Goal: Task Accomplishment & Management: Manage account settings

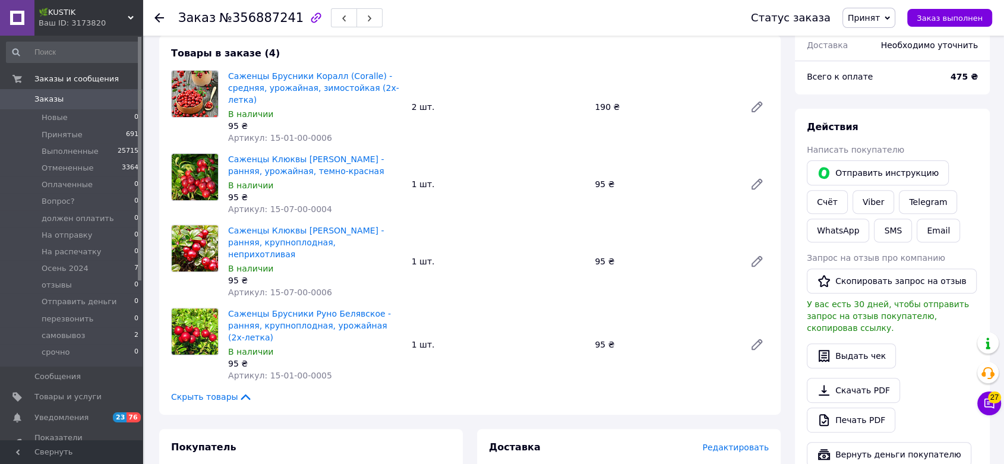
scroll to position [462, 0]
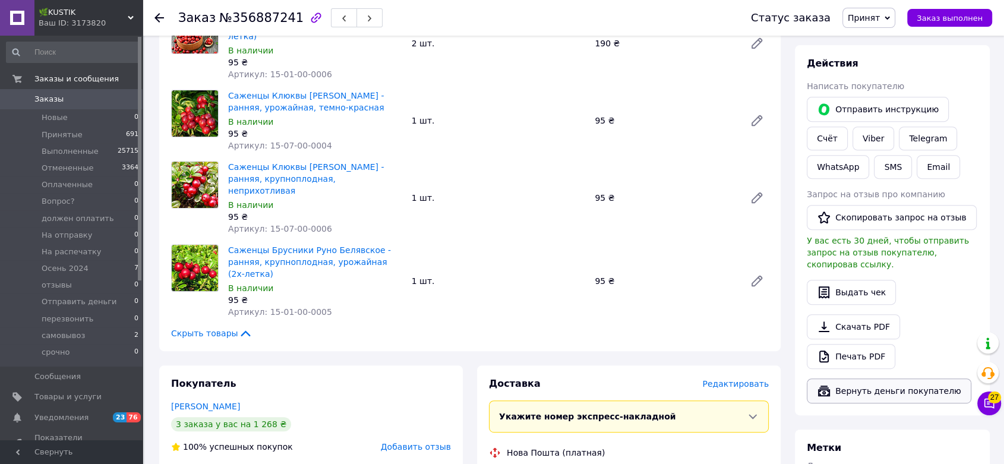
click at [823, 384] on icon "button" at bounding box center [824, 391] width 14 height 14
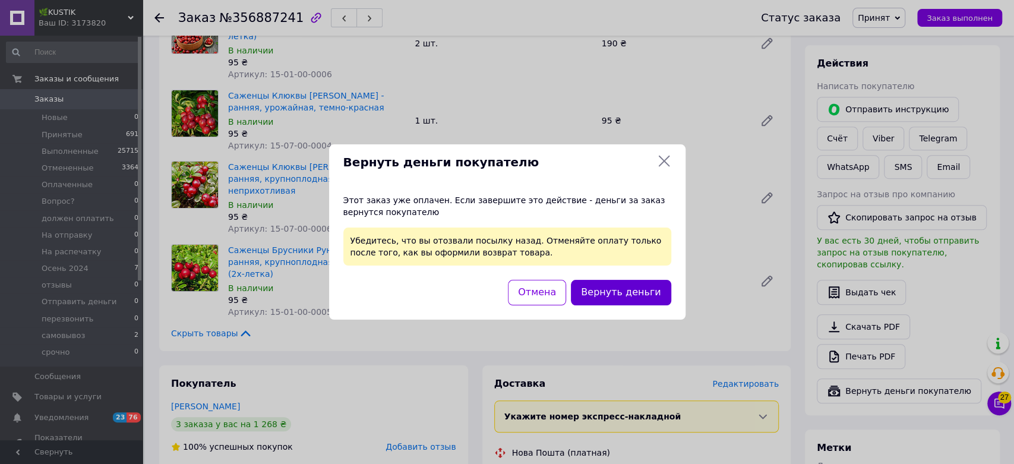
click at [607, 289] on button "Вернуть деньги" at bounding box center [621, 293] width 100 height 26
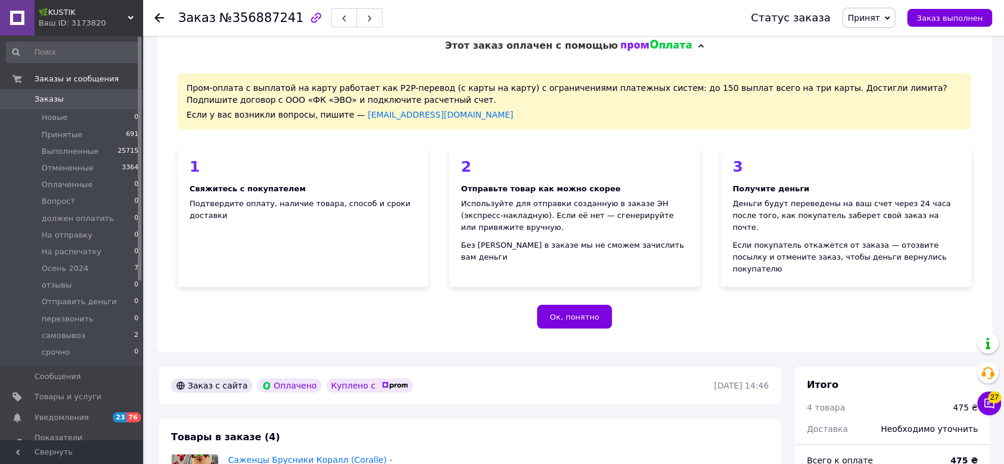
scroll to position [0, 0]
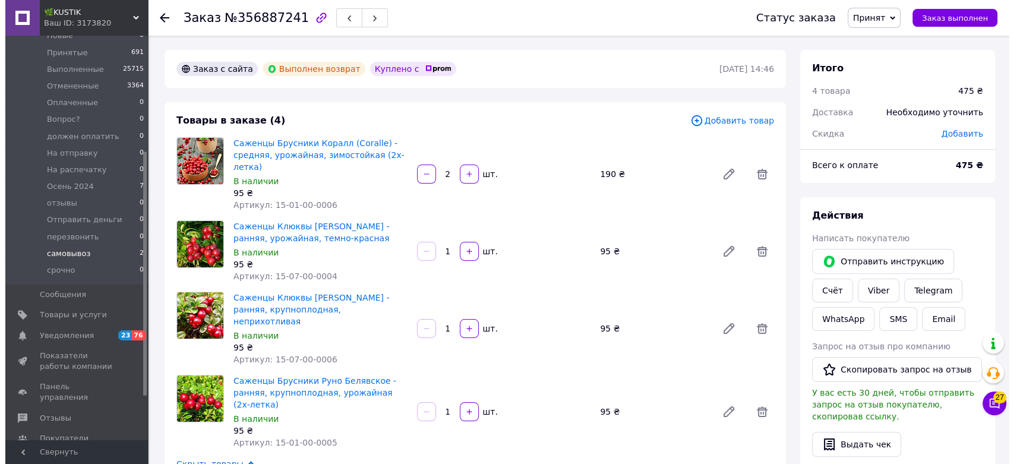
scroll to position [198, 0]
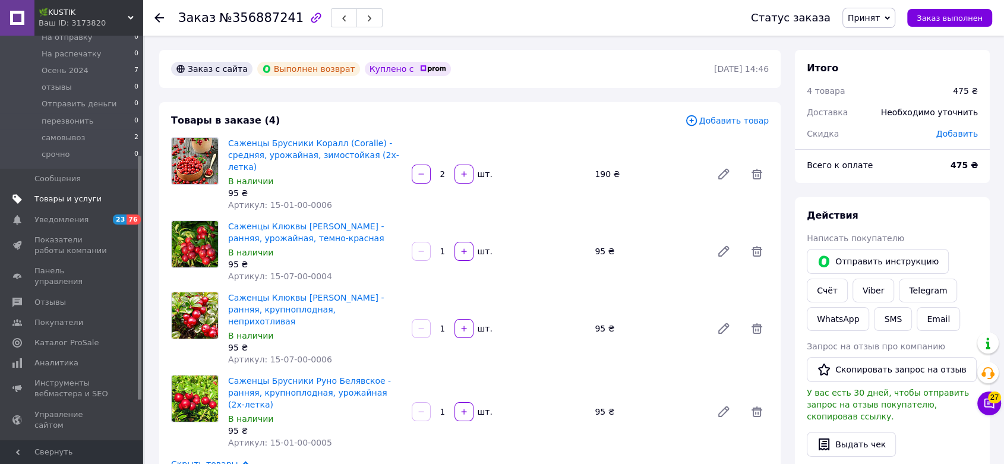
click at [59, 202] on span "Товары и услуги" at bounding box center [67, 199] width 67 height 11
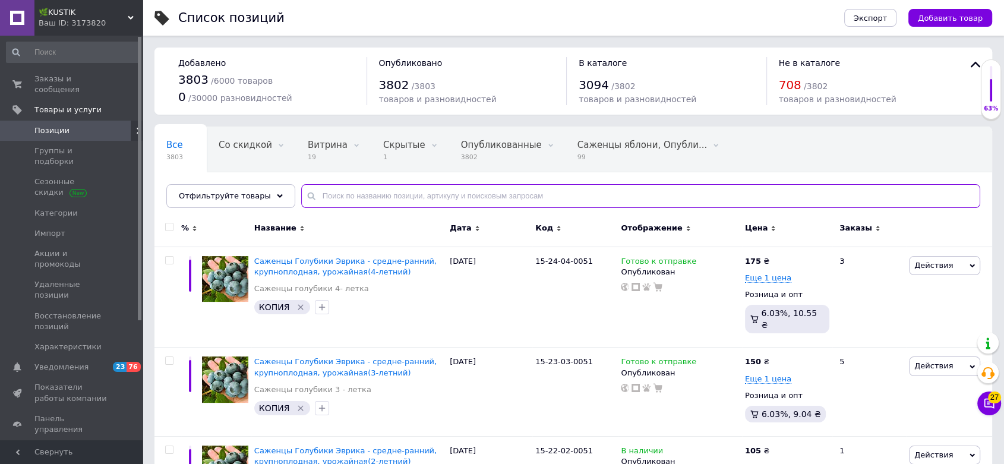
click at [393, 197] on input "text" at bounding box center [640, 196] width 679 height 24
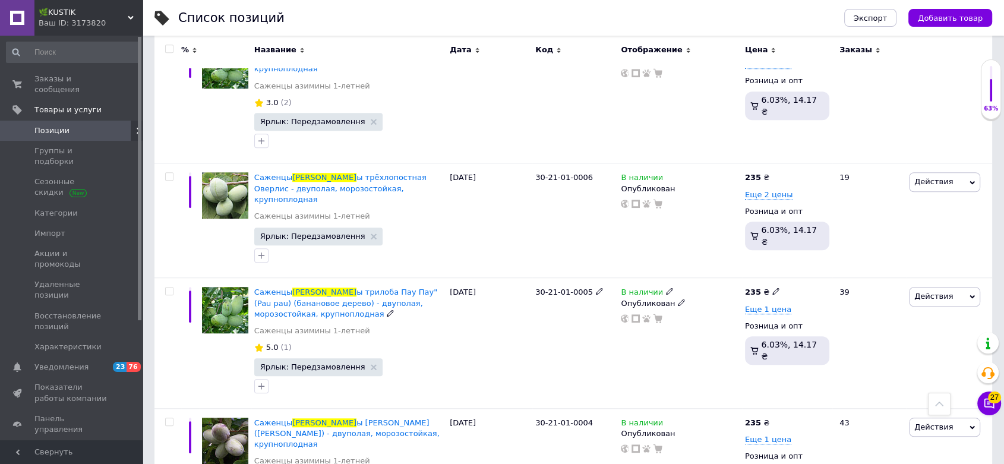
scroll to position [924, 0]
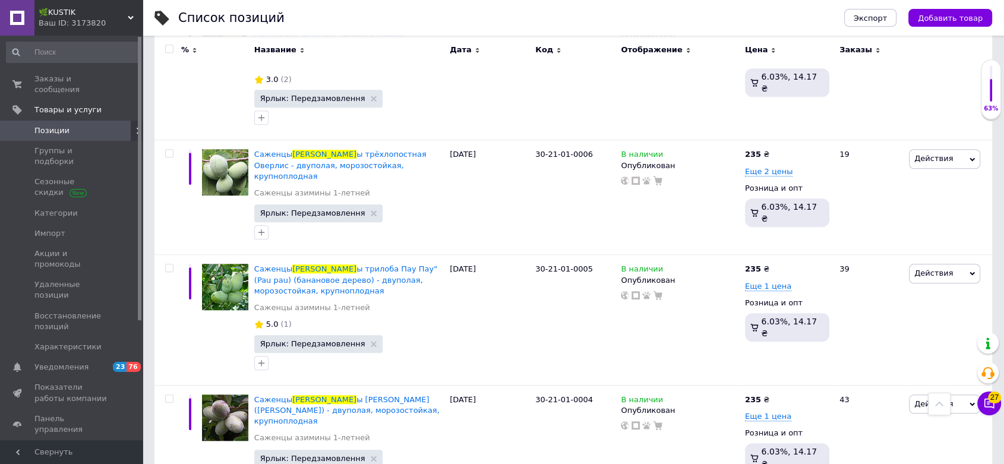
type input "азимин"
click at [68, 80] on span "Заказы и сообщения" at bounding box center [71, 84] width 75 height 21
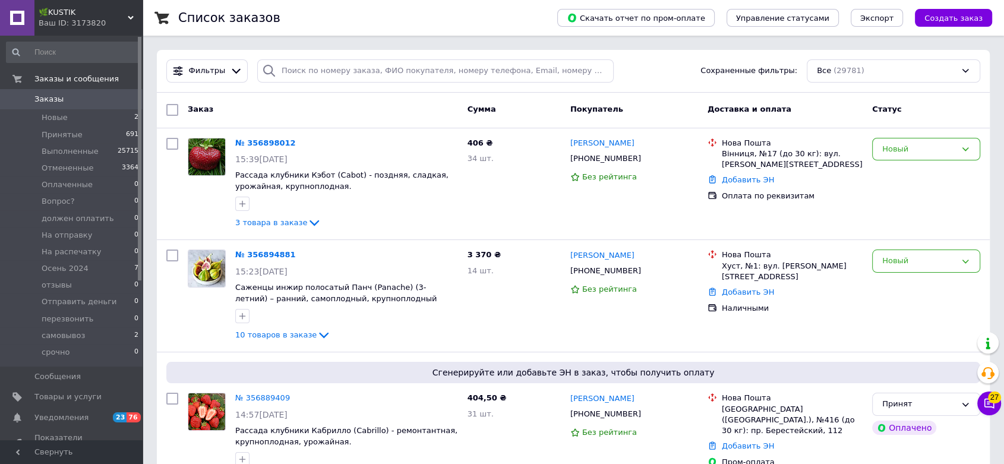
click at [68, 100] on span "Заказы" at bounding box center [71, 99] width 75 height 11
click at [905, 154] on div "Новый" at bounding box center [920, 149] width 74 height 12
click at [903, 176] on li "Принят" at bounding box center [926, 174] width 107 height 22
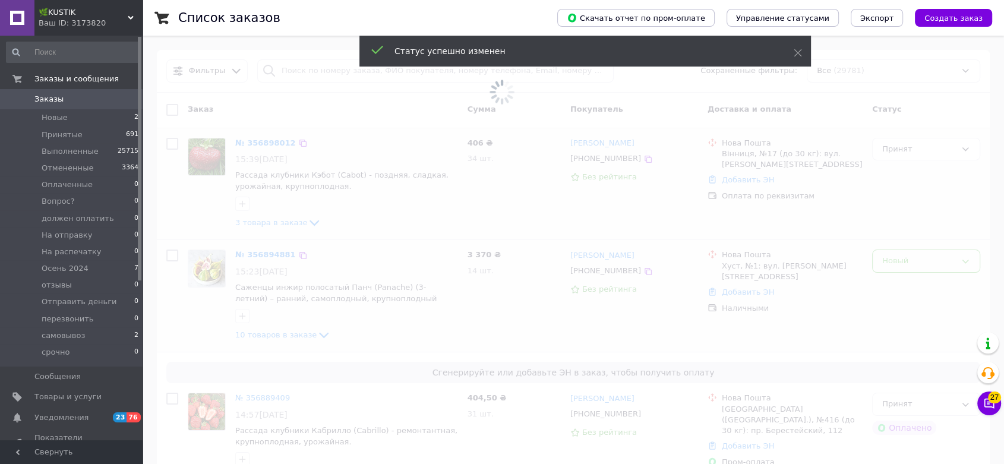
click at [913, 263] on span at bounding box center [502, 232] width 1004 height 464
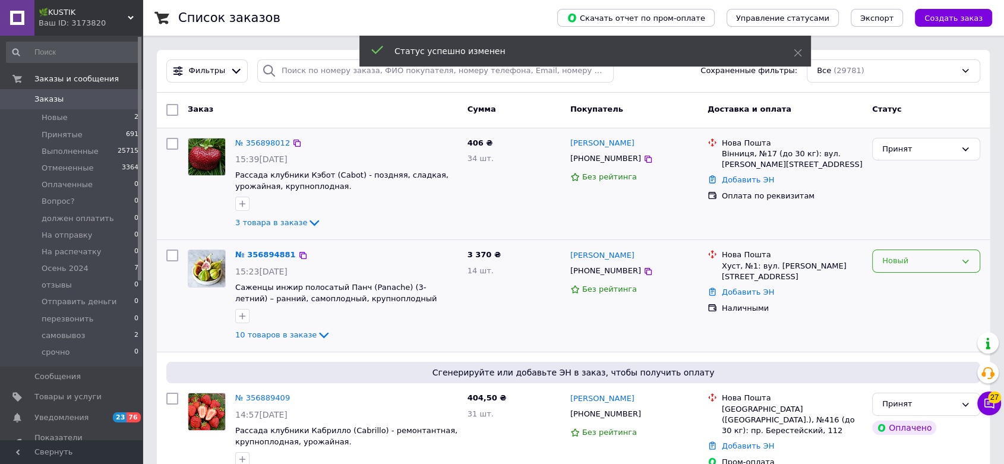
click at [897, 263] on div "Новый" at bounding box center [920, 261] width 74 height 12
click at [894, 286] on li "Принят" at bounding box center [926, 286] width 107 height 22
click at [269, 335] on span "10 товаров в заказе" at bounding box center [275, 334] width 81 height 9
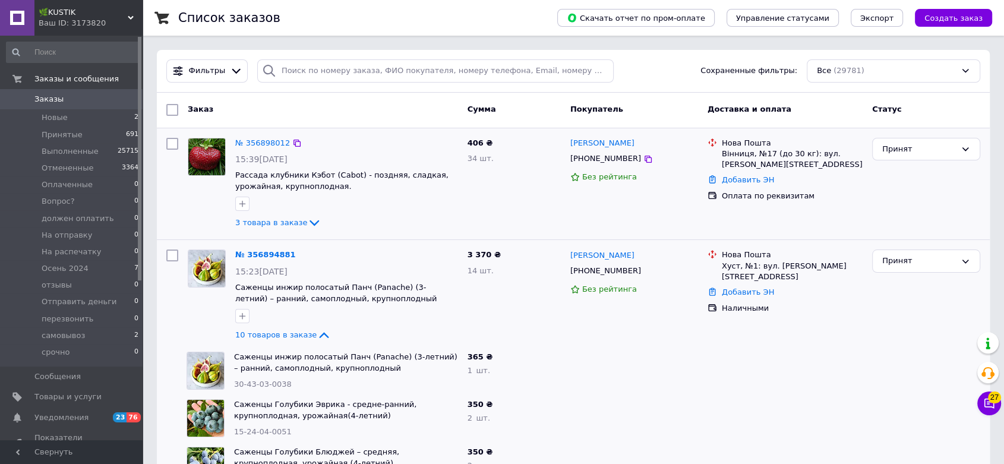
click at [75, 99] on span "Заказы" at bounding box center [71, 99] width 75 height 11
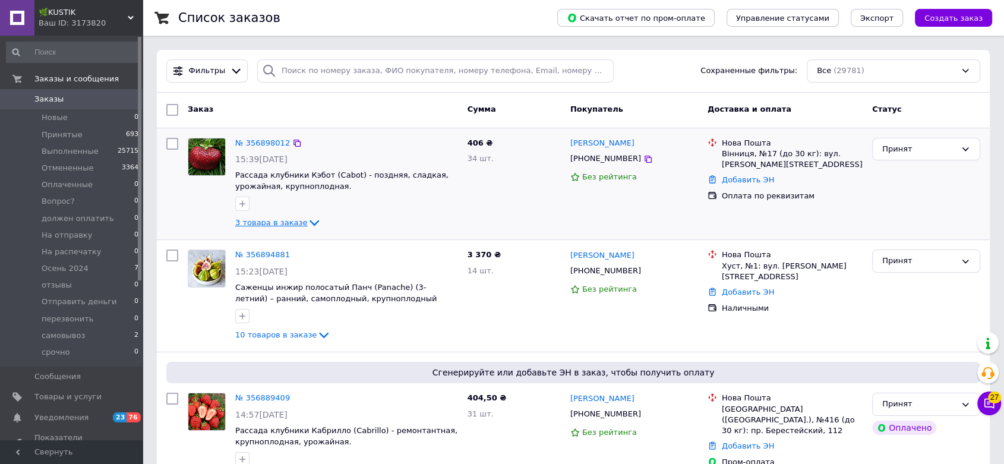
click at [275, 223] on span "3 товара в заказе" at bounding box center [271, 222] width 72 height 9
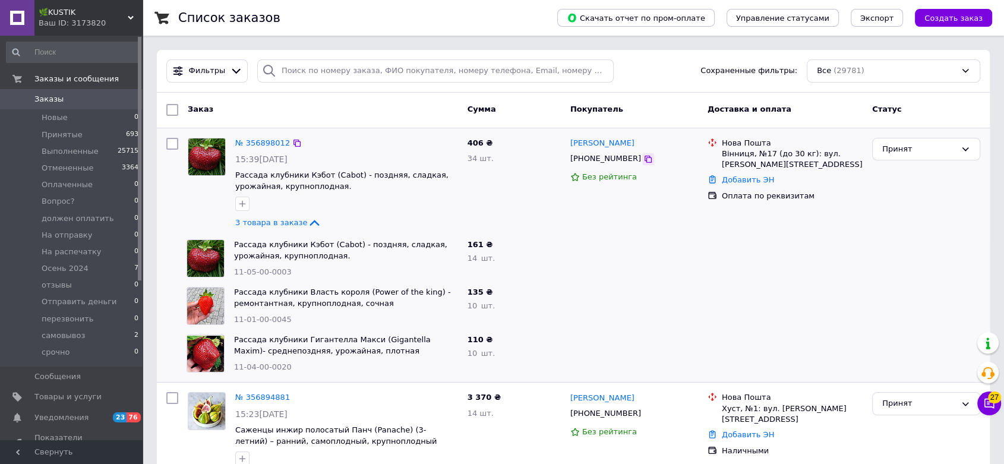
click at [644, 157] on icon at bounding box center [649, 160] width 10 height 10
click at [267, 144] on link "№ 356898012" at bounding box center [262, 142] width 55 height 9
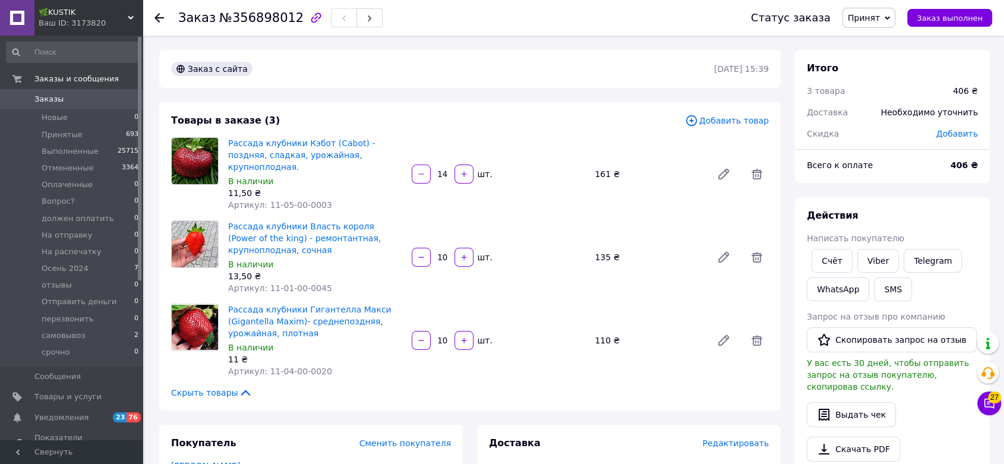
scroll to position [132, 0]
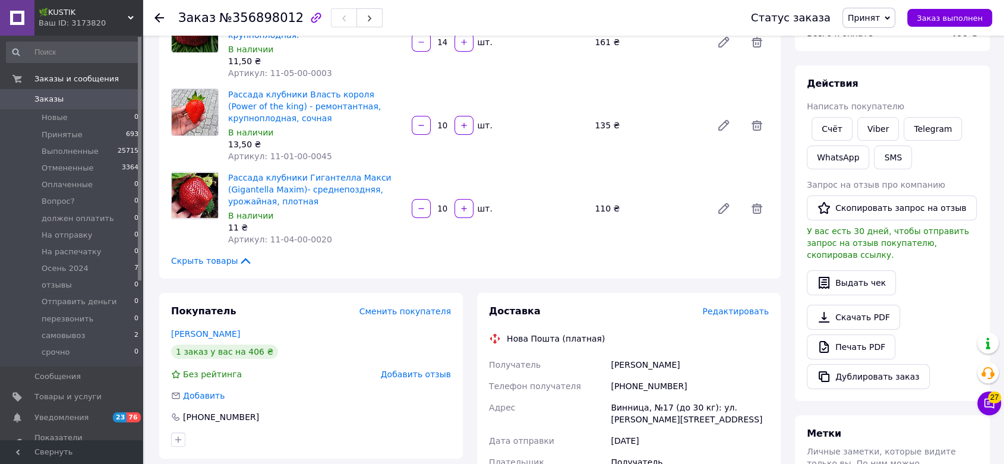
click at [609, 376] on div "+380973482205" at bounding box center [690, 386] width 163 height 21
drag, startPoint x: 609, startPoint y: 374, endPoint x: 686, endPoint y: 374, distance: 77.3
click at [685, 376] on div "+380973482205" at bounding box center [690, 386] width 163 height 21
copy div "+380973482205"
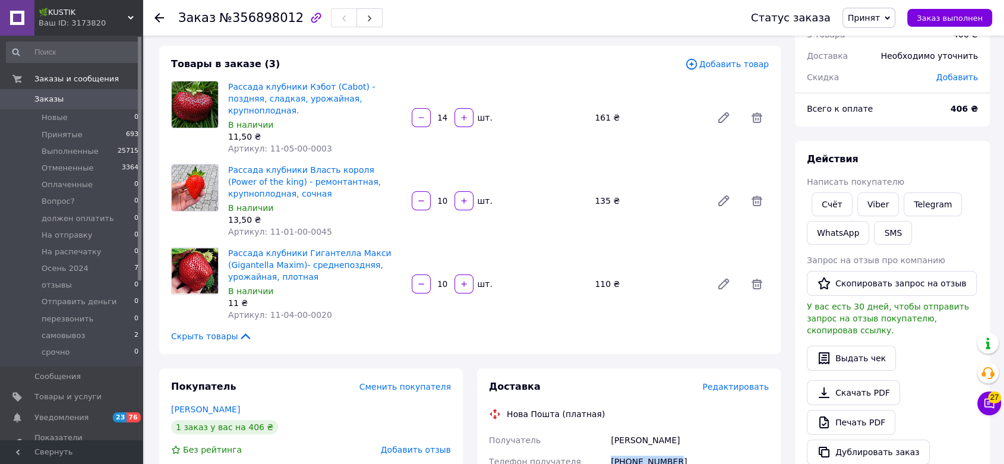
scroll to position [0, 0]
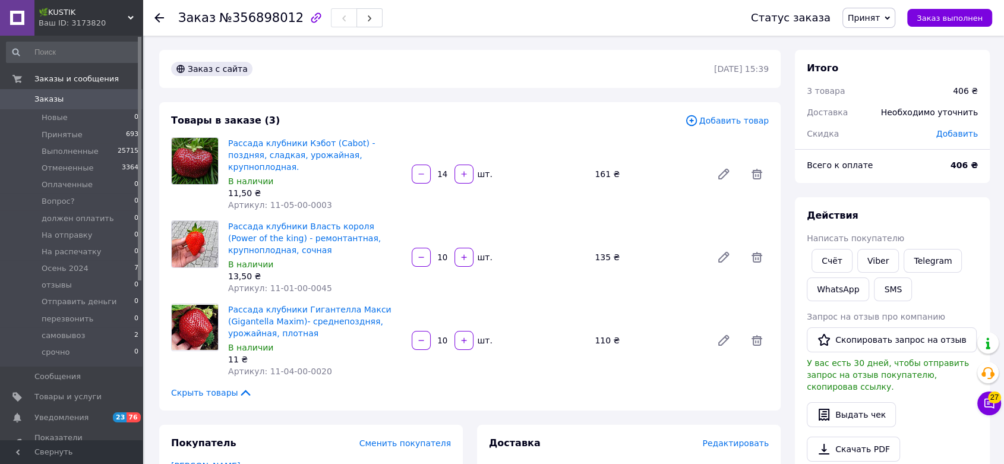
click at [521, 387] on div "Скрыть товары" at bounding box center [470, 393] width 598 height 12
click at [257, 18] on span "№356898012" at bounding box center [261, 18] width 84 height 14
copy span "356898012"
click at [763, 397] on div "Товары в заказе (3) Добавить товар Рассада клубники Кэбот (Cabot) - поздняя, сл…" at bounding box center [470, 256] width 622 height 308
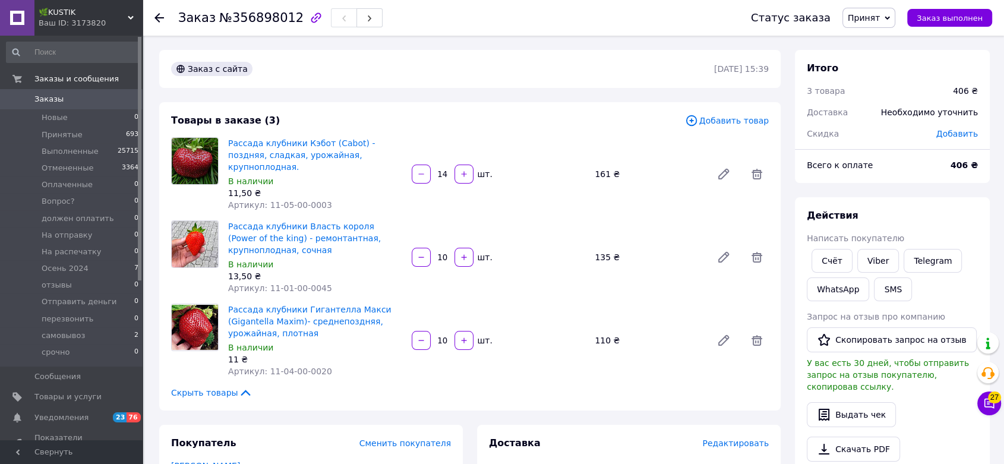
click at [281, 22] on span "№356898012" at bounding box center [261, 18] width 84 height 14
copy span "356898012"
click at [74, 98] on span "Заказы" at bounding box center [71, 99] width 75 height 11
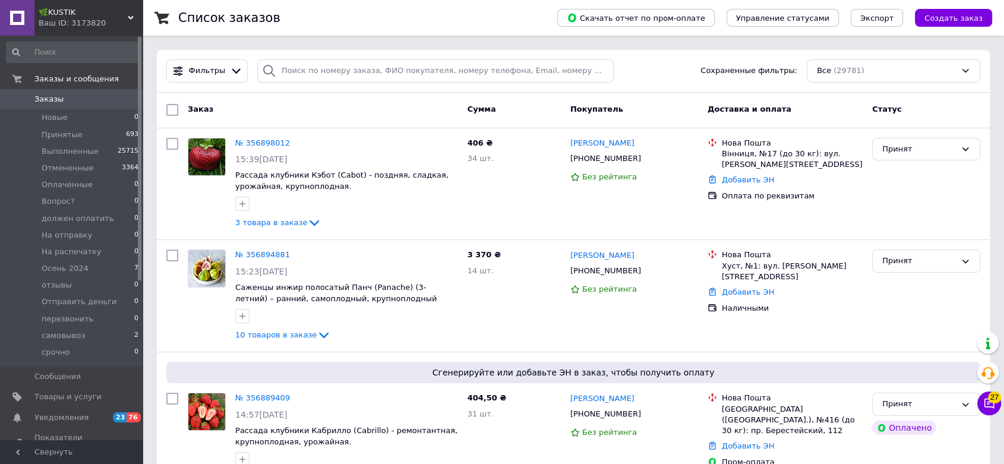
click at [67, 98] on span "Заказы" at bounding box center [71, 99] width 75 height 11
click at [58, 102] on span "Заказы" at bounding box center [48, 99] width 29 height 11
